Goal: Task Accomplishment & Management: Complete application form

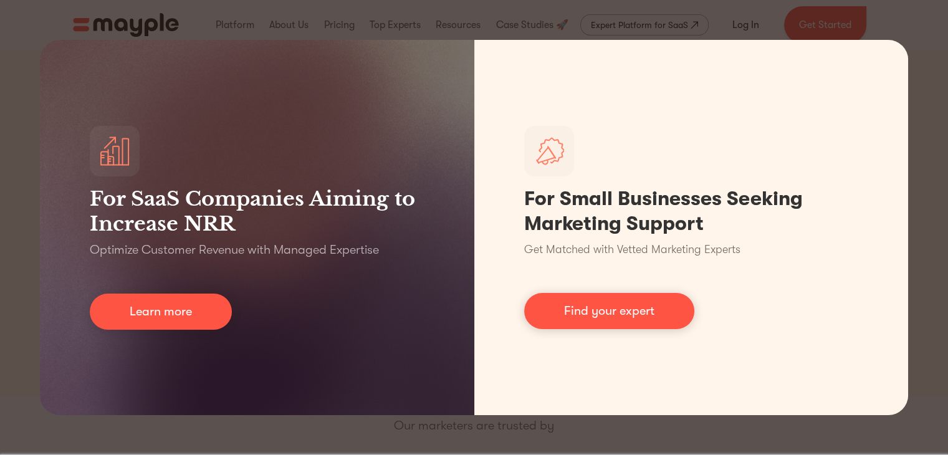
click at [213, 23] on div "For SaaS Companies Aiming to Increase NRR Optimize Customer Revenue with Manage…" at bounding box center [474, 227] width 948 height 455
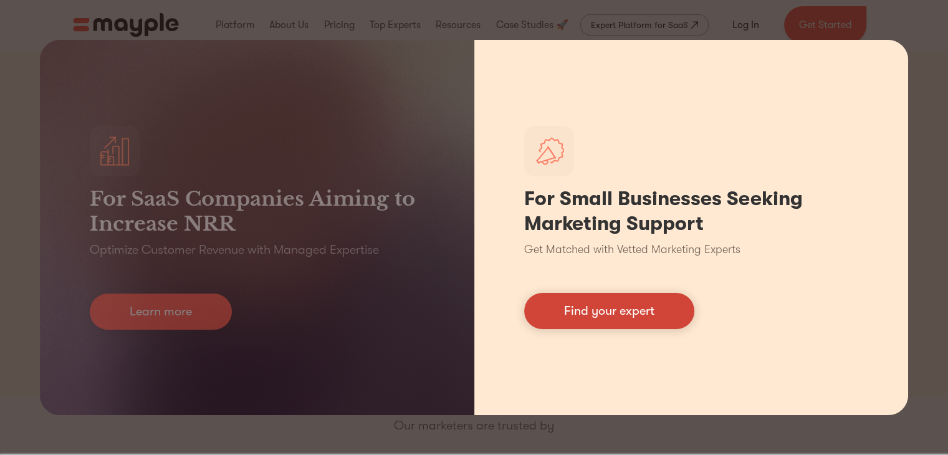
click at [642, 314] on link "Find your expert" at bounding box center [609, 311] width 170 height 36
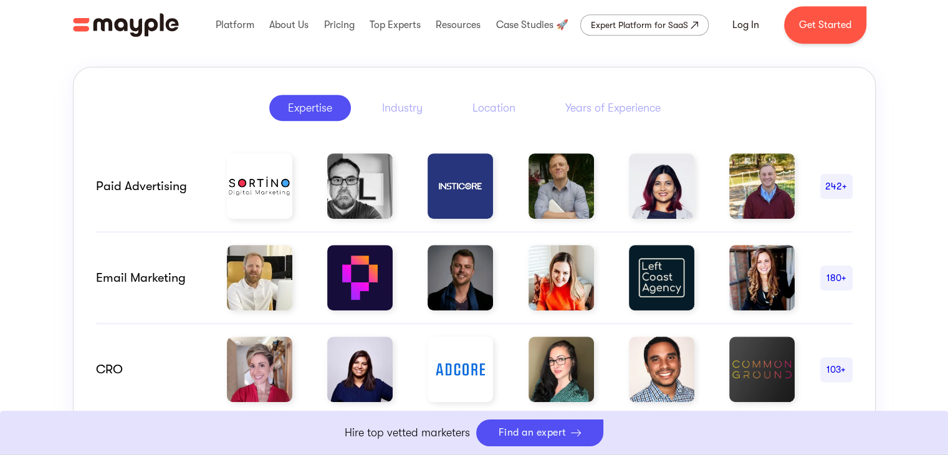
scroll to position [635, 0]
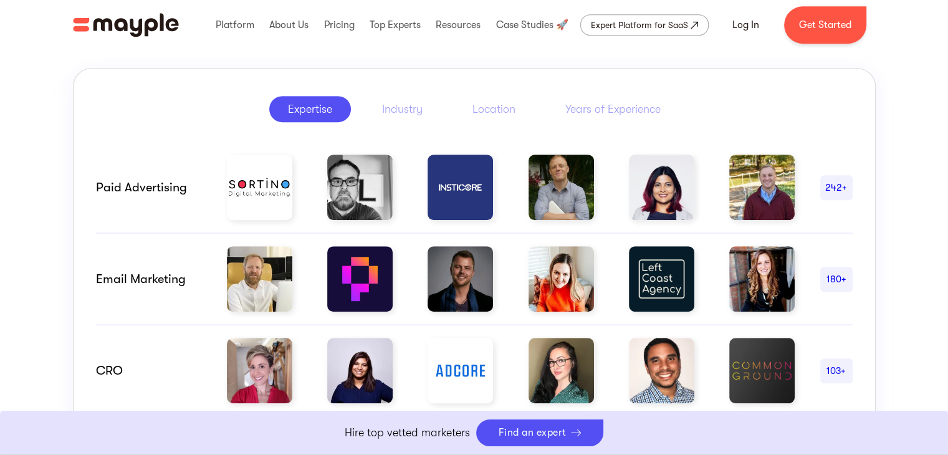
click at [666, 198] on img at bounding box center [661, 187] width 65 height 65
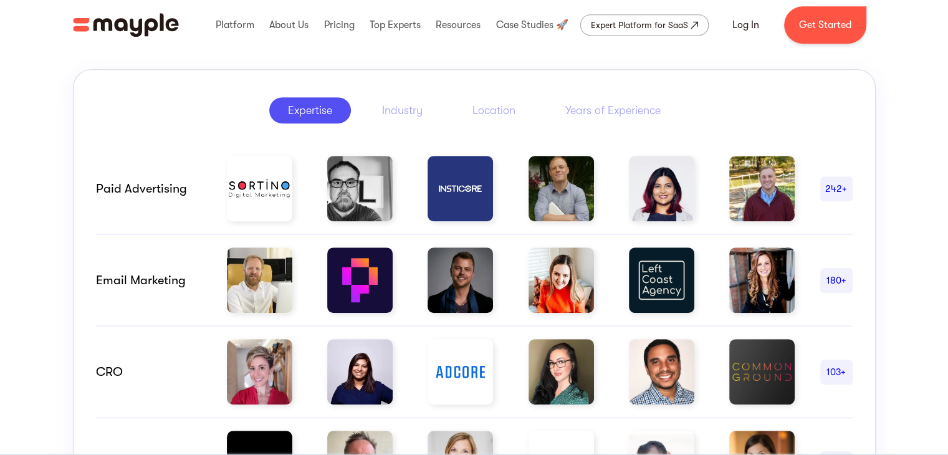
click at [32, 218] on div "Hire Marketing Experts with Proven Results The challenge of assessing marketers…" at bounding box center [474, 344] width 948 height 926
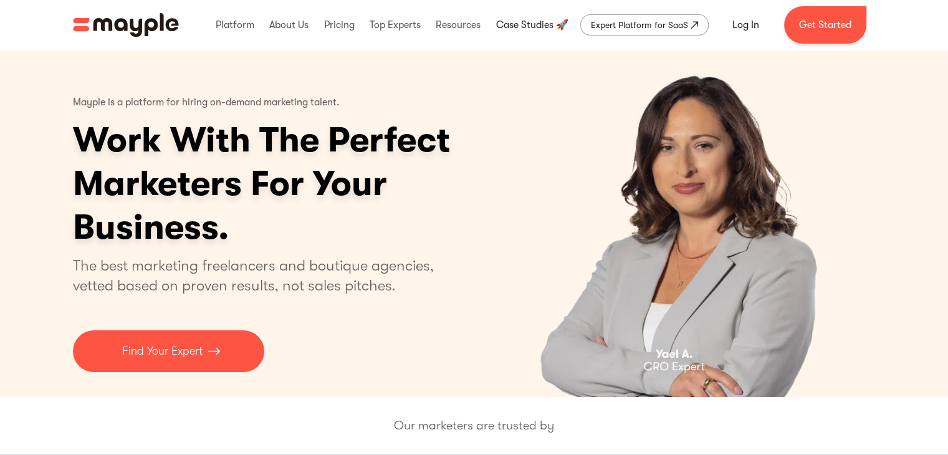
click at [519, 18] on link at bounding box center [532, 25] width 79 height 40
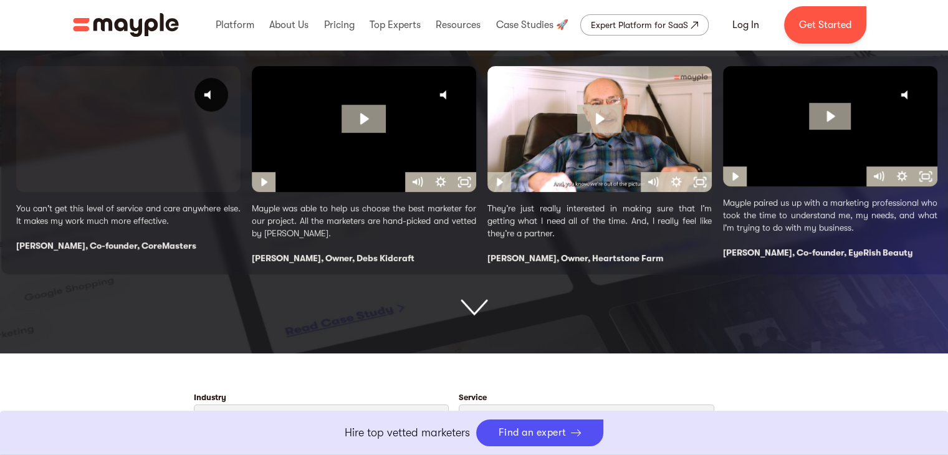
scroll to position [278, 0]
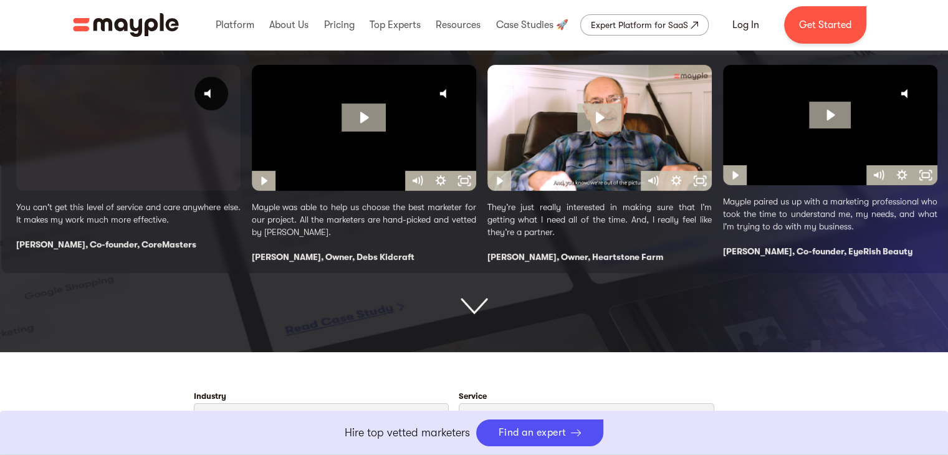
click at [484, 300] on img at bounding box center [474, 307] width 27 height 17
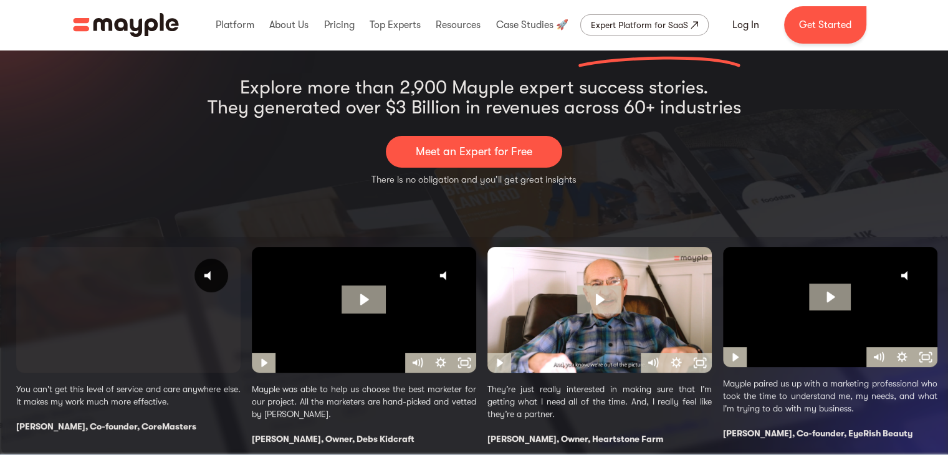
scroll to position [95, 0]
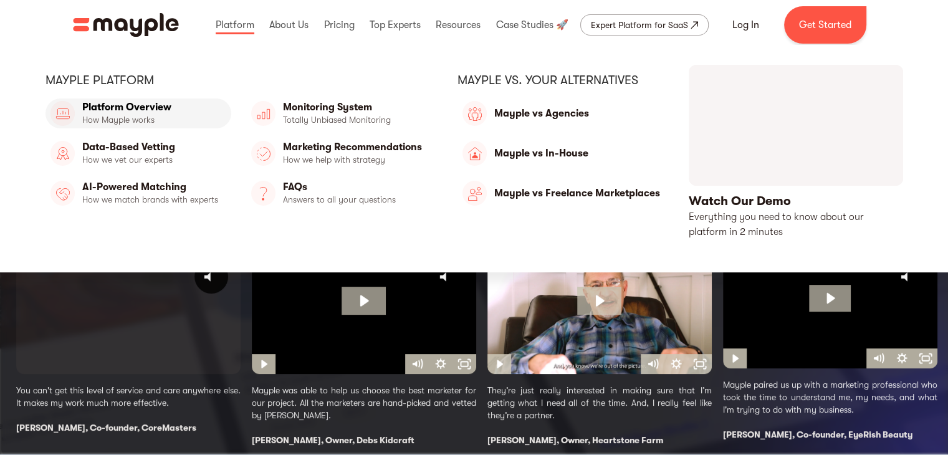
click at [170, 113] on link "Platform Overview" at bounding box center [139, 114] width 186 height 30
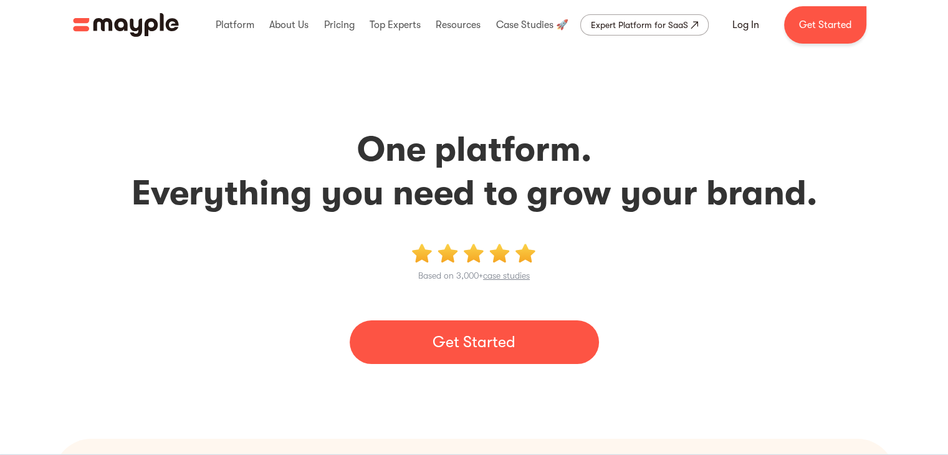
click at [509, 342] on link "Get Started" at bounding box center [474, 342] width 249 height 44
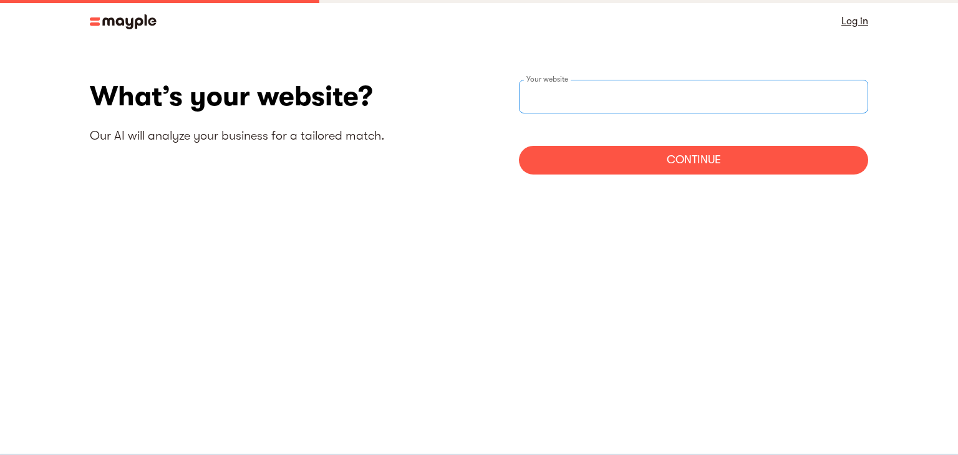
click at [586, 94] on input "websiteStep" at bounding box center [693, 97] width 349 height 34
click at [647, 157] on div "Continue" at bounding box center [693, 160] width 349 height 29
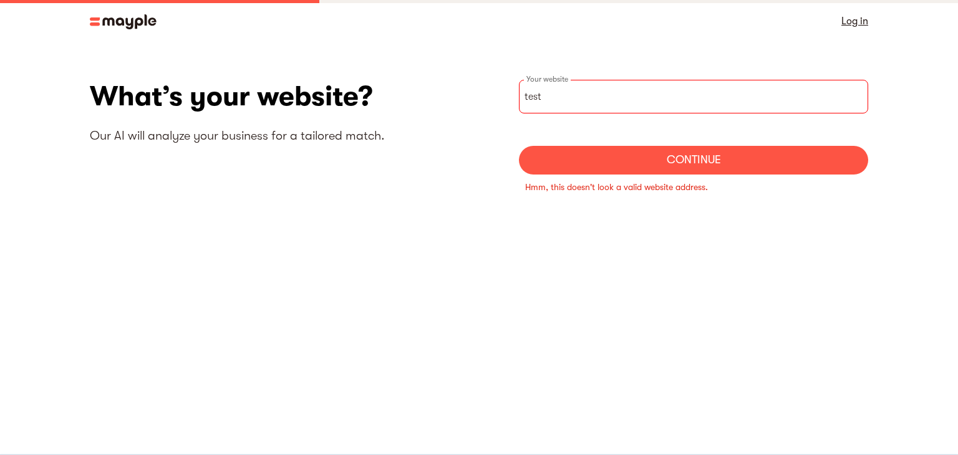
click at [682, 103] on input "test" at bounding box center [693, 97] width 349 height 34
type input "[URL][DOMAIN_NAME]"
click at [699, 153] on div "Continue" at bounding box center [693, 160] width 349 height 29
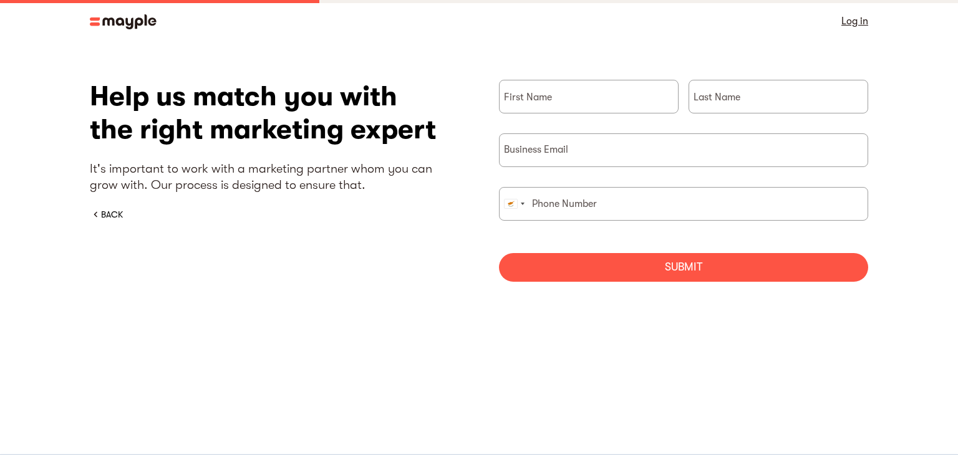
click at [141, 22] on img at bounding box center [123, 21] width 67 height 15
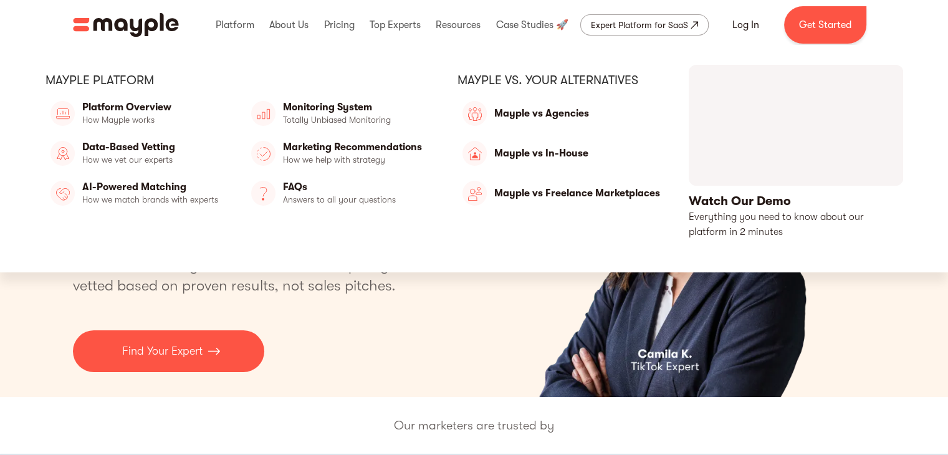
click at [801, 124] on link "open lightbox" at bounding box center [796, 152] width 214 height 175
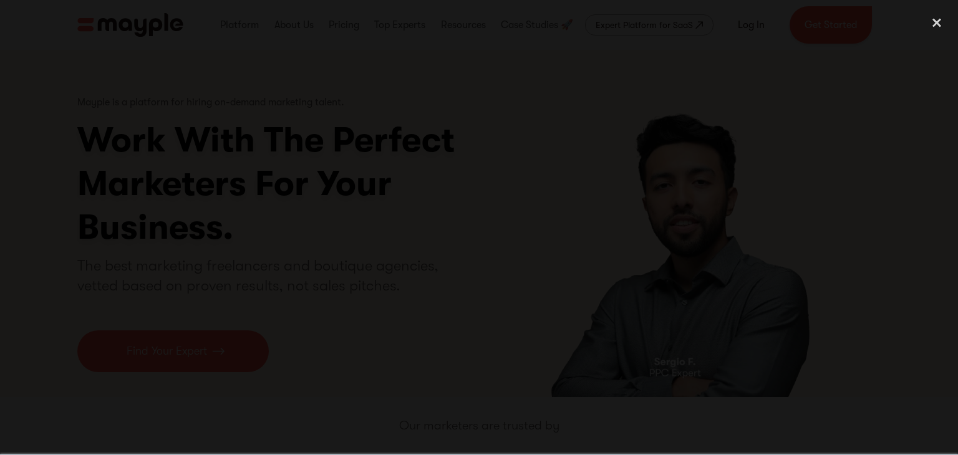
click at [809, 269] on div at bounding box center [479, 227] width 958 height 437
